Goal: Find specific page/section: Find specific page/section

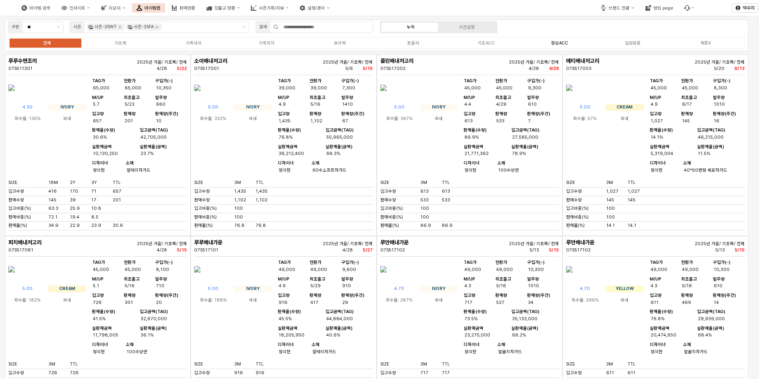
click at [564, 44] on div "정상ACC" at bounding box center [559, 43] width 17 height 5
drag, startPoint x: 557, startPoint y: 41, endPoint x: 540, endPoint y: 40, distance: 17.1
click at [540, 40] on label "정상ACC" at bounding box center [559, 43] width 73 height 7
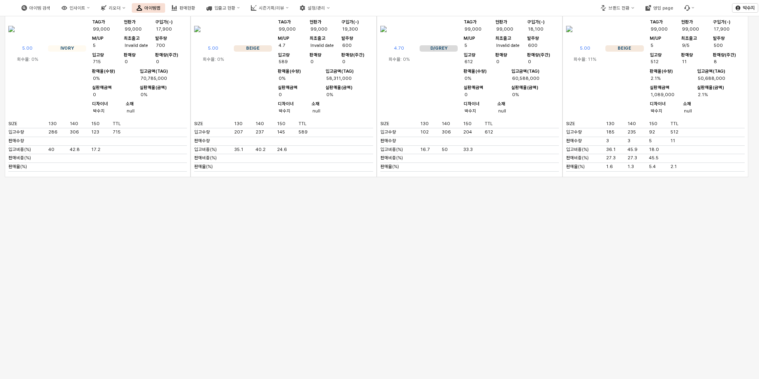
scroll to position [4130, 0]
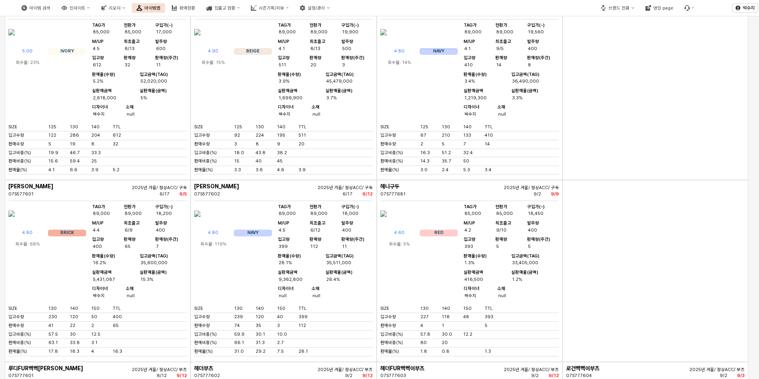
scroll to position [3745, 0]
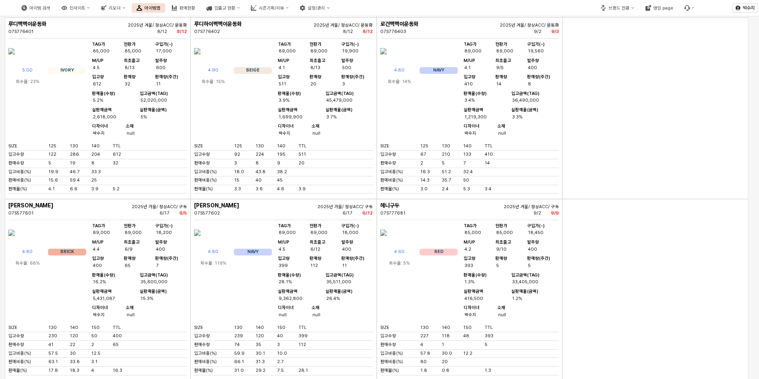
drag, startPoint x: 748, startPoint y: 329, endPoint x: 664, endPoint y: 333, distance: 84.7
click at [748, 199] on div "App Frame" at bounding box center [656, 107] width 186 height 181
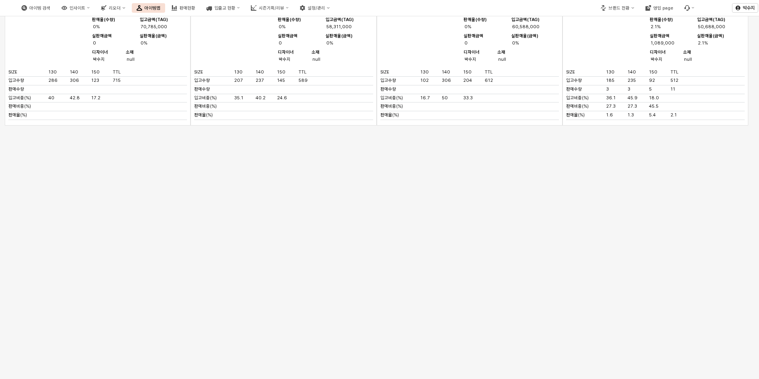
scroll to position [4023, 0]
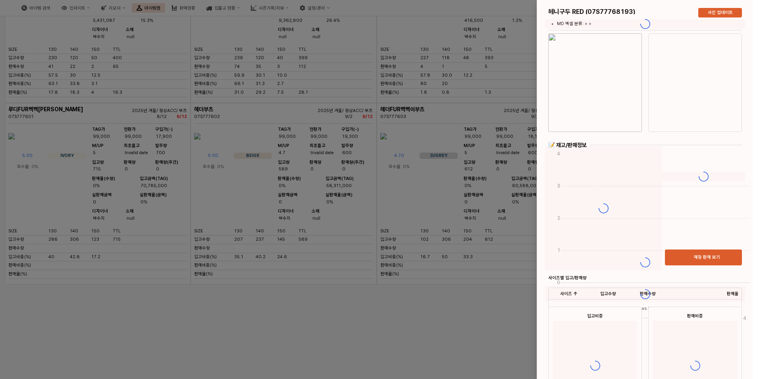
click at [369, 165] on div at bounding box center [379, 189] width 759 height 379
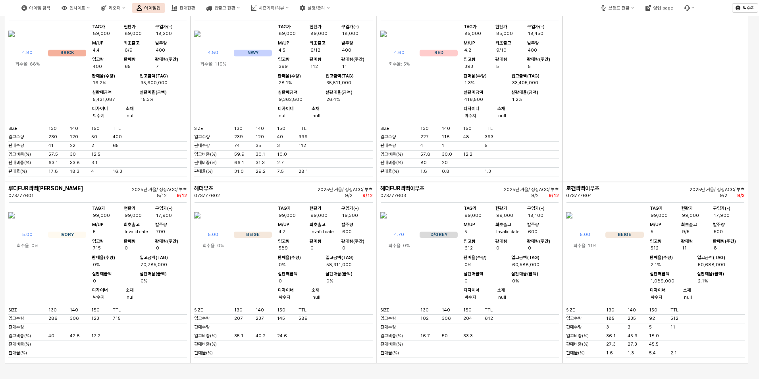
scroll to position [3944, 0]
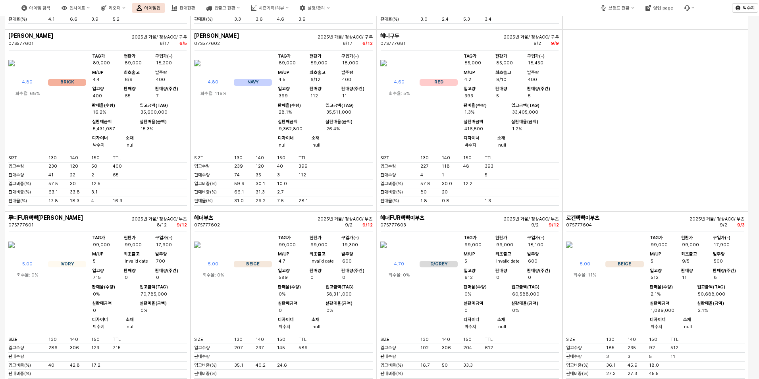
scroll to position [3904, 0]
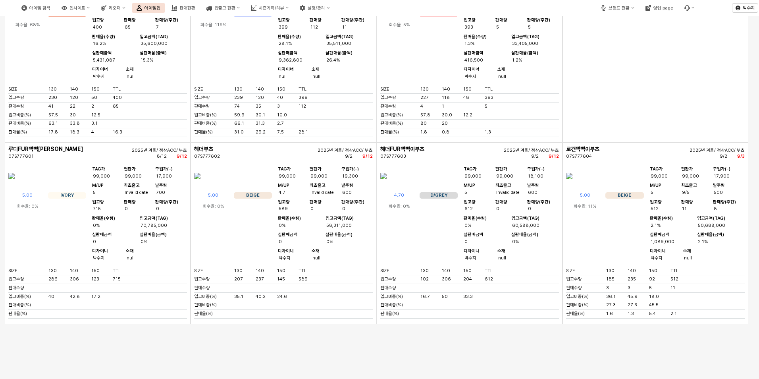
drag, startPoint x: 603, startPoint y: 279, endPoint x: 476, endPoint y: 286, distance: 127.3
click at [603, 142] on div "App Frame" at bounding box center [656, 51] width 186 height 181
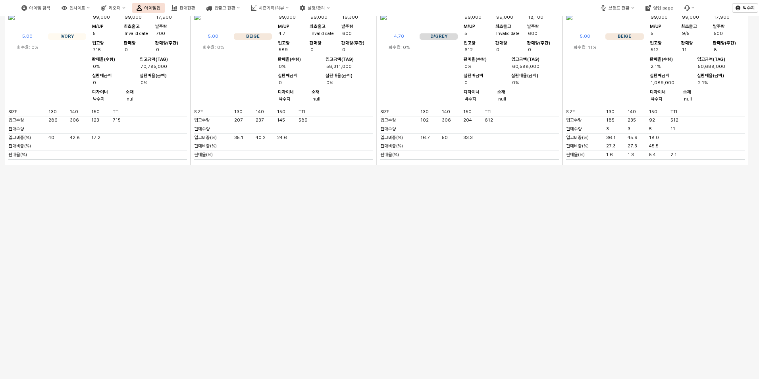
scroll to position [4182, 0]
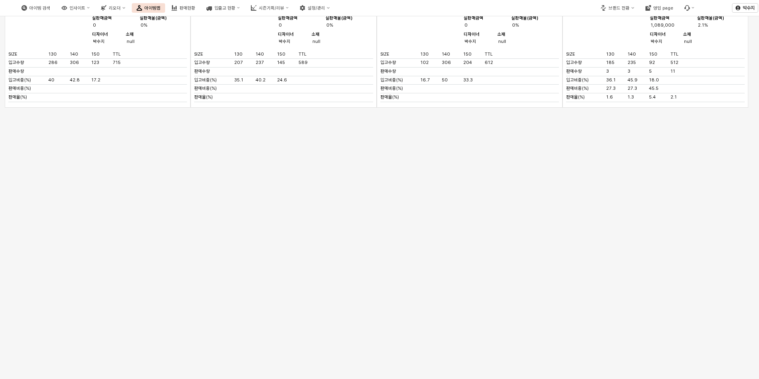
scroll to position [4262, 0]
